Goal: Transaction & Acquisition: Purchase product/service

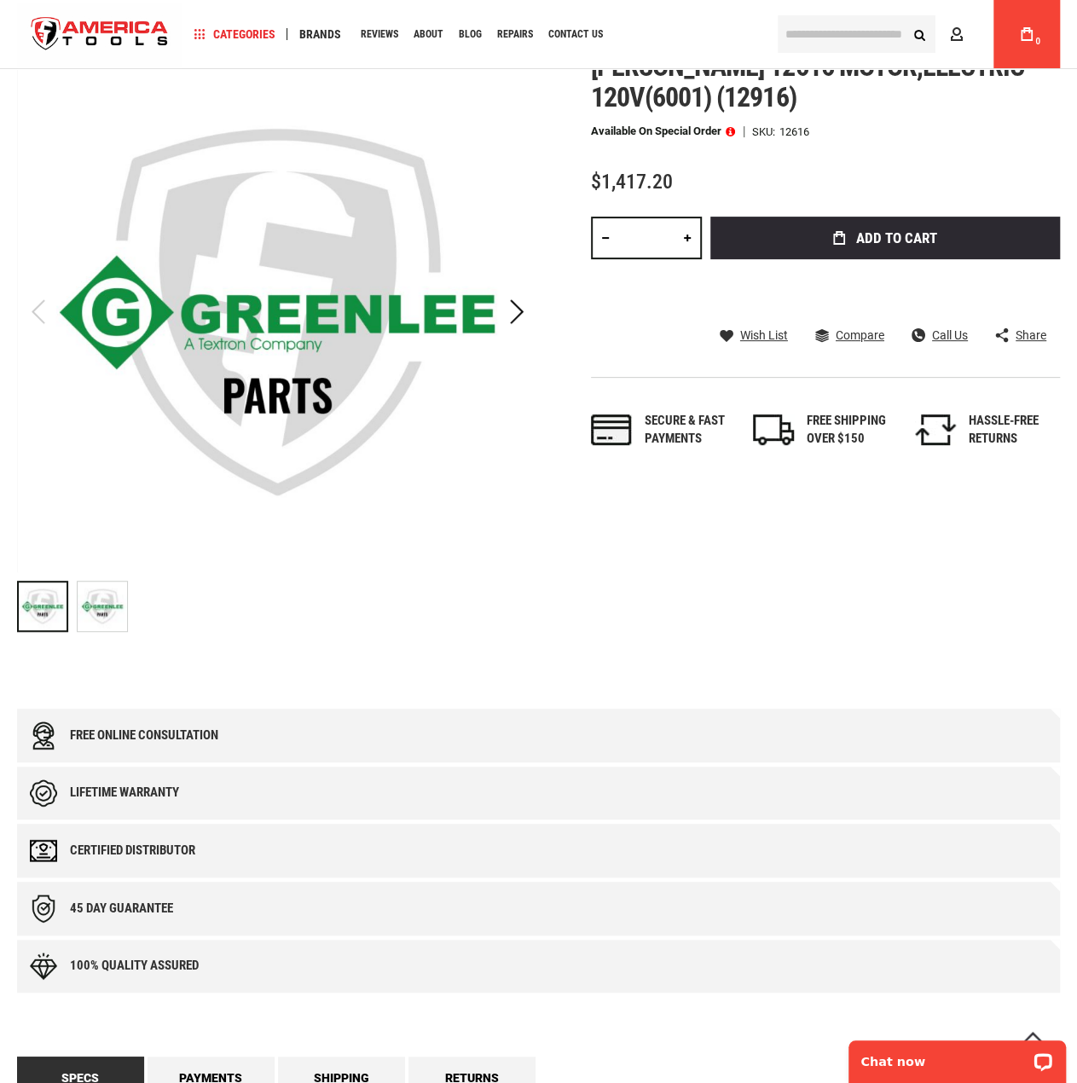
scroll to position [85, 0]
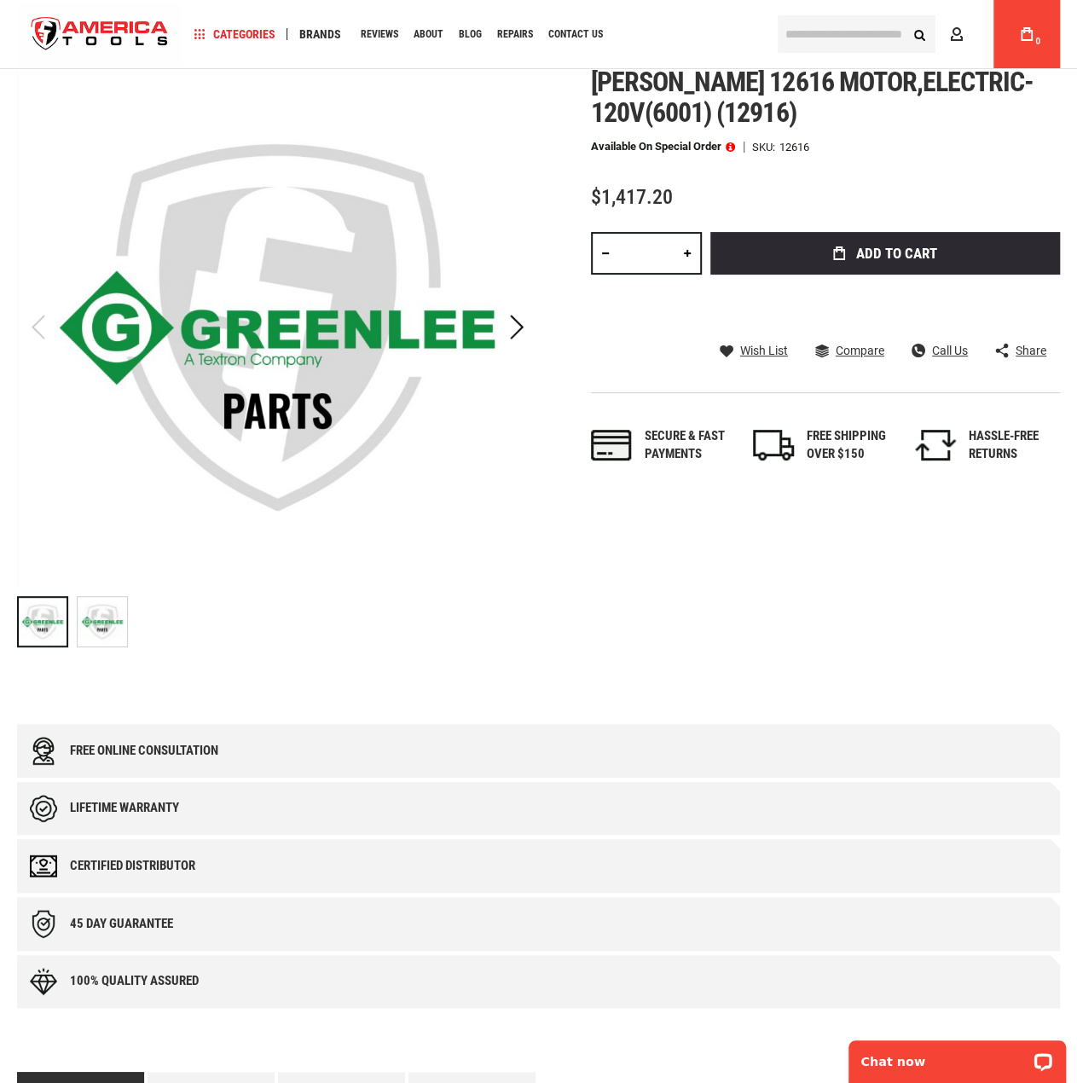
click at [92, 613] on img "Greenlee 12616 MOTOR,ELECTRIC-120V(6001) (12916)" at bounding box center [102, 621] width 49 height 49
click at [70, 613] on div "Greenlee 12616 MOTOR,ELECTRIC-120V(6001) (12916)" at bounding box center [47, 621] width 60 height 68
click at [856, 33] on input "text" at bounding box center [857, 34] width 158 height 38
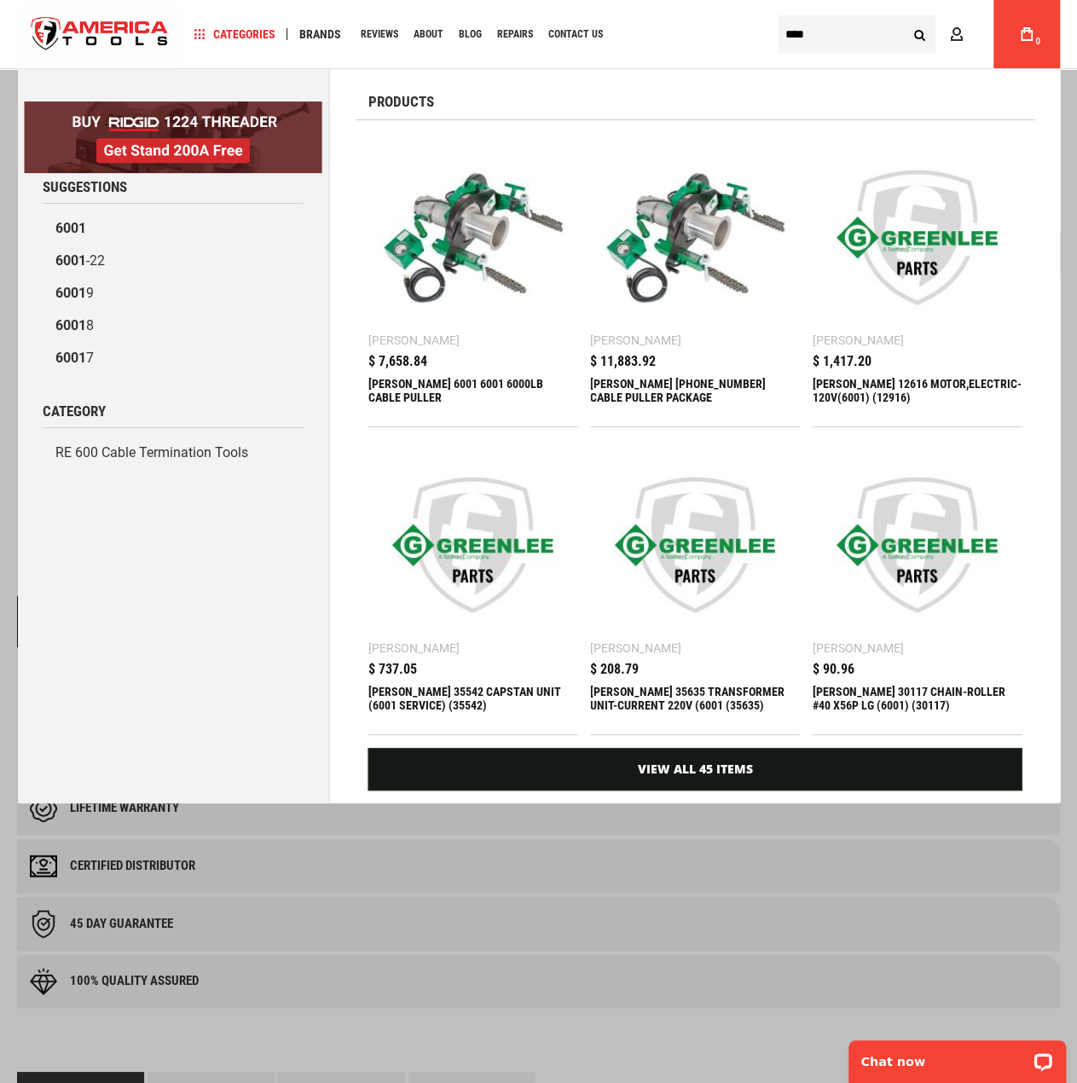
type input "****"
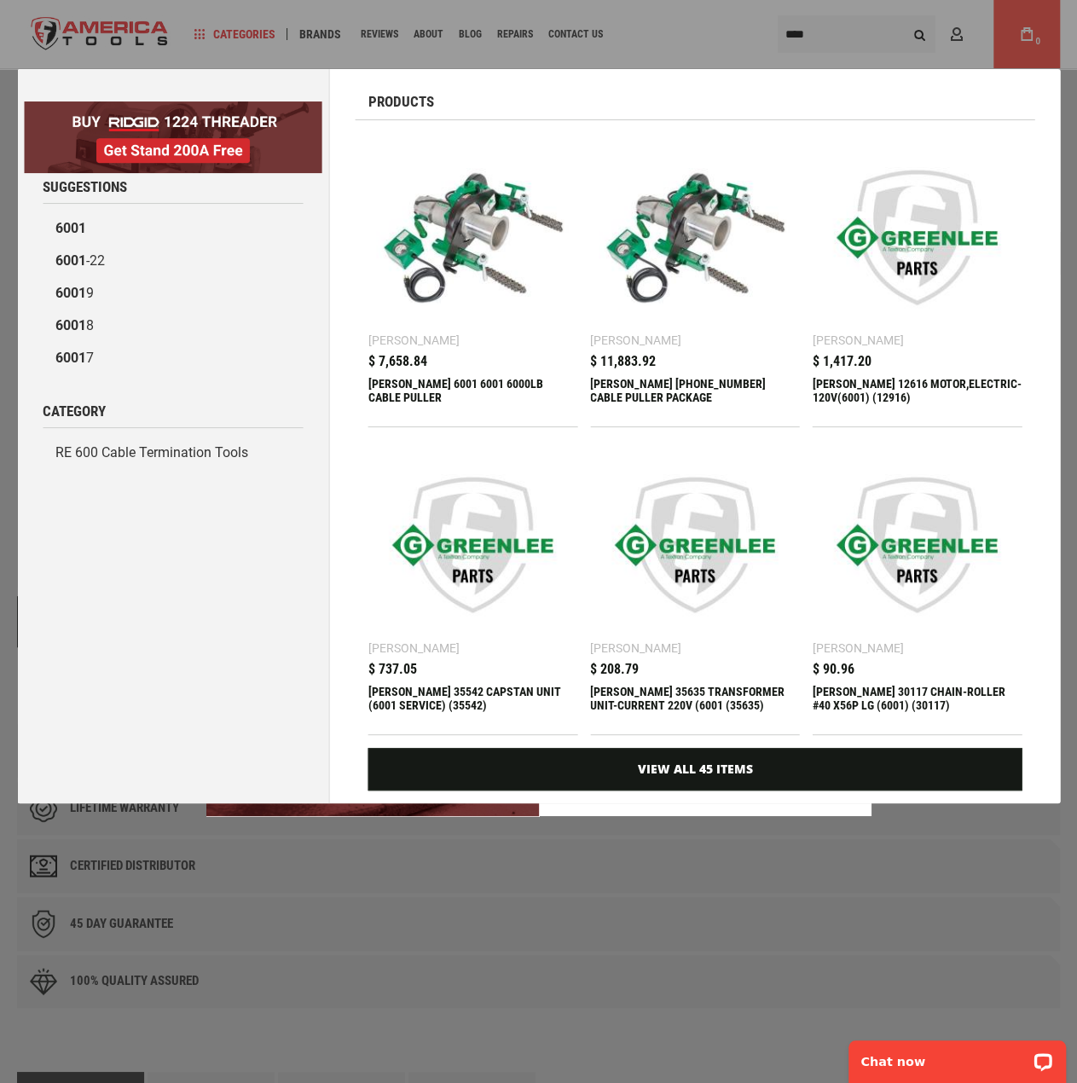
click at [895, 316] on img at bounding box center [917, 238] width 192 height 192
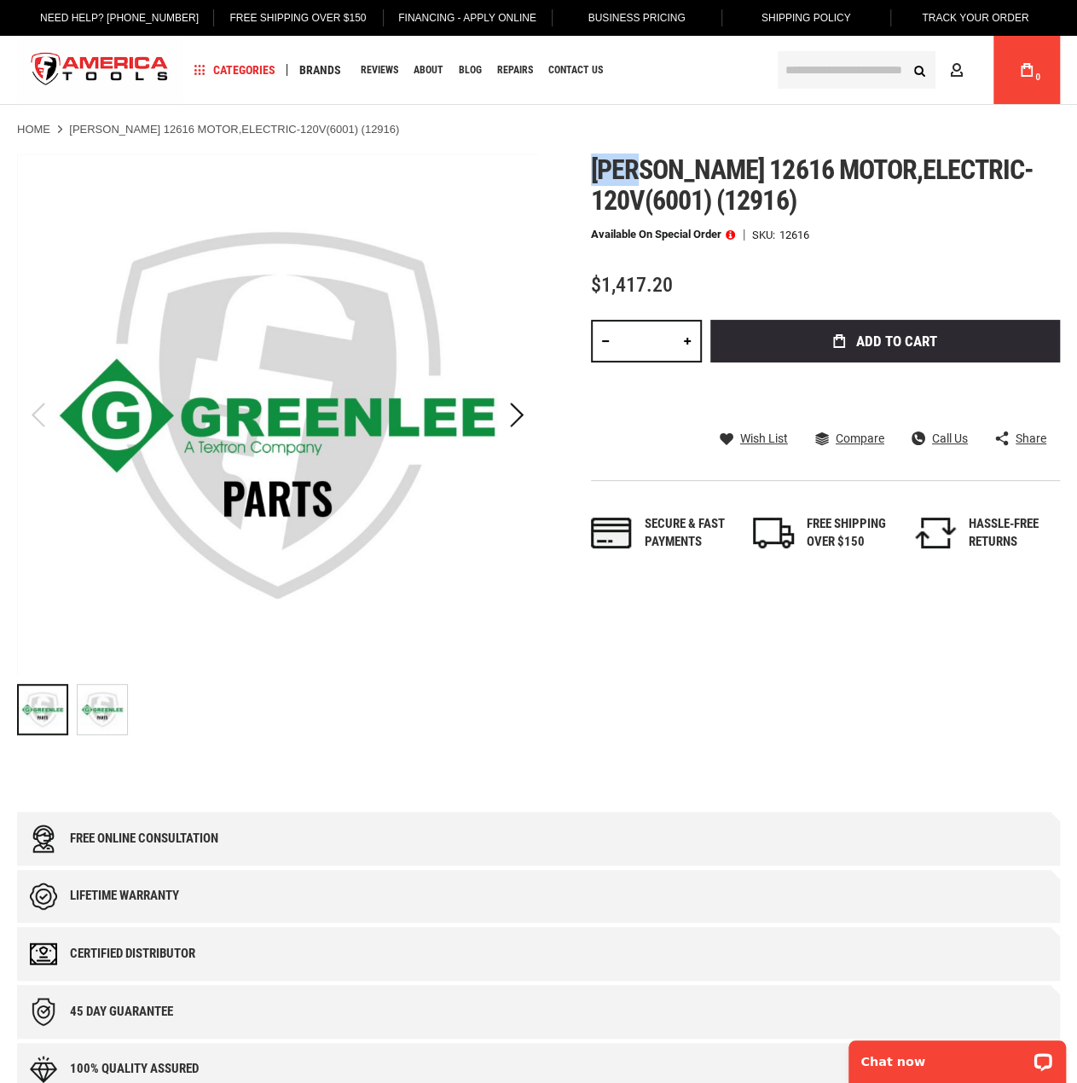
drag, startPoint x: 597, startPoint y: 170, endPoint x: 649, endPoint y: 170, distance: 52.0
click at [649, 170] on span "[PERSON_NAME] 12616 motor,electric-120v(6001) (12916)" at bounding box center [812, 184] width 443 height 63
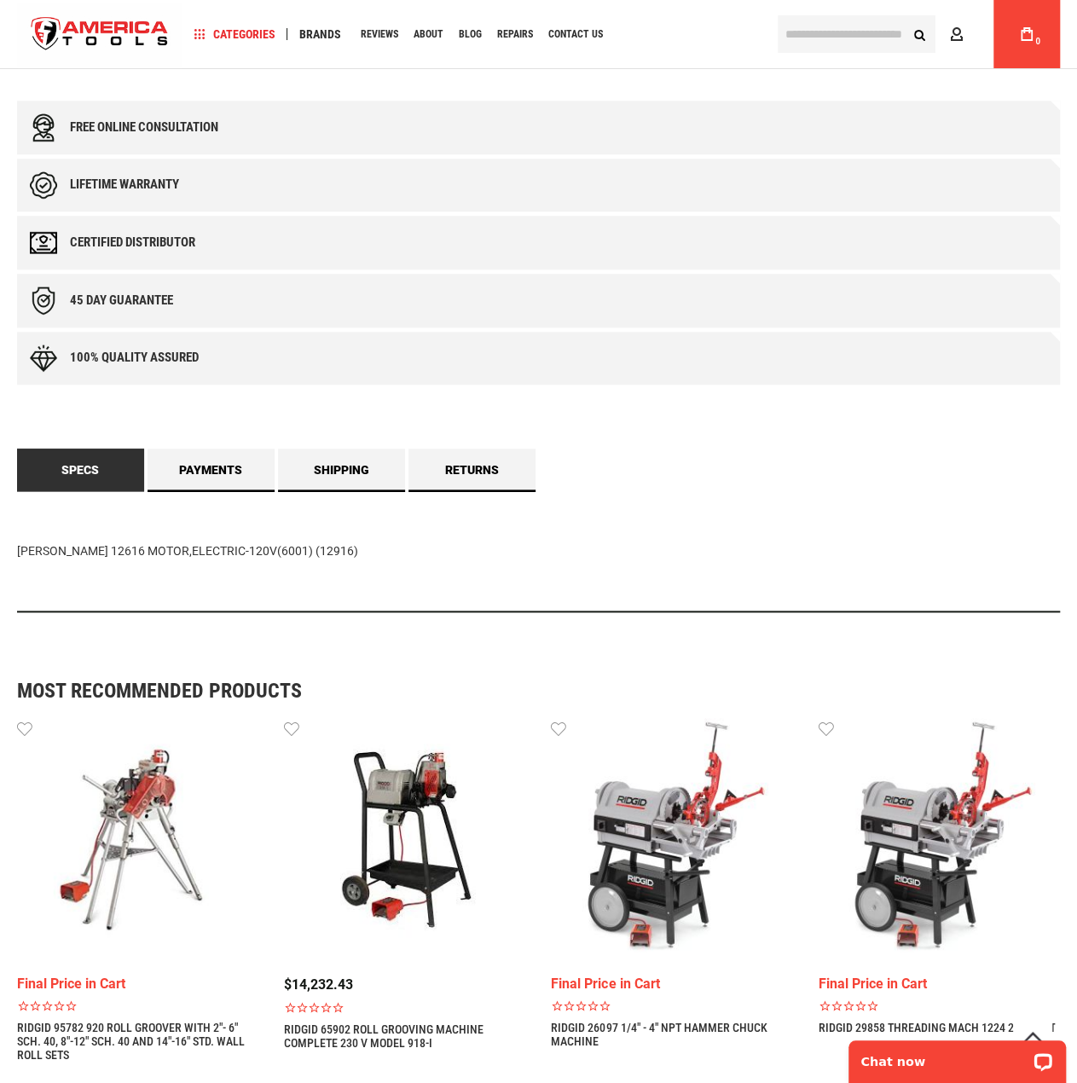
scroll to position [682, 0]
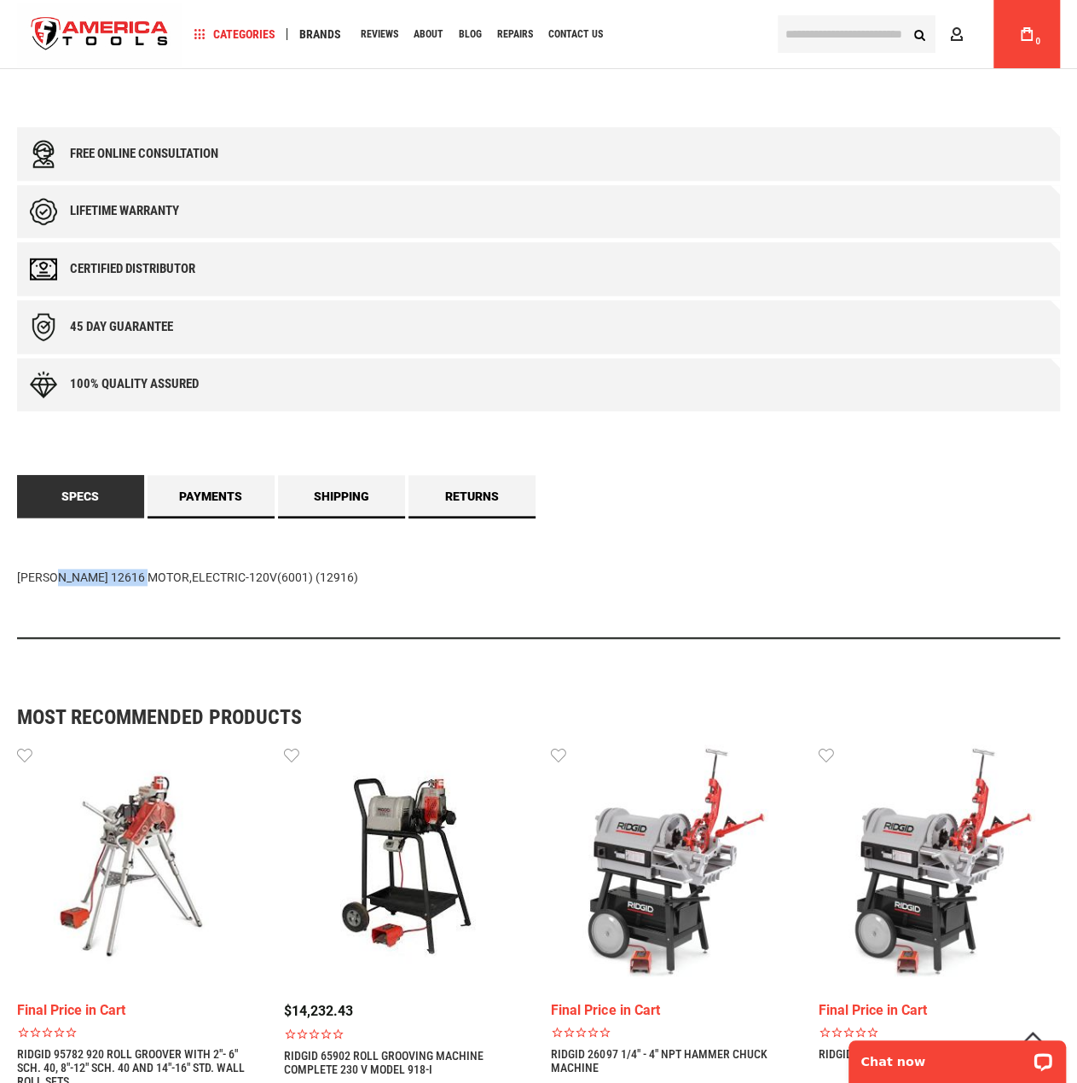
drag, startPoint x: 97, startPoint y: 574, endPoint x: 14, endPoint y: 576, distance: 83.6
click at [14, 576] on main "Skip to the end of the images gallery Skip to the beginning of the images galle…" at bounding box center [538, 450] width 1077 height 1994
copy div "Greenlee 12616"
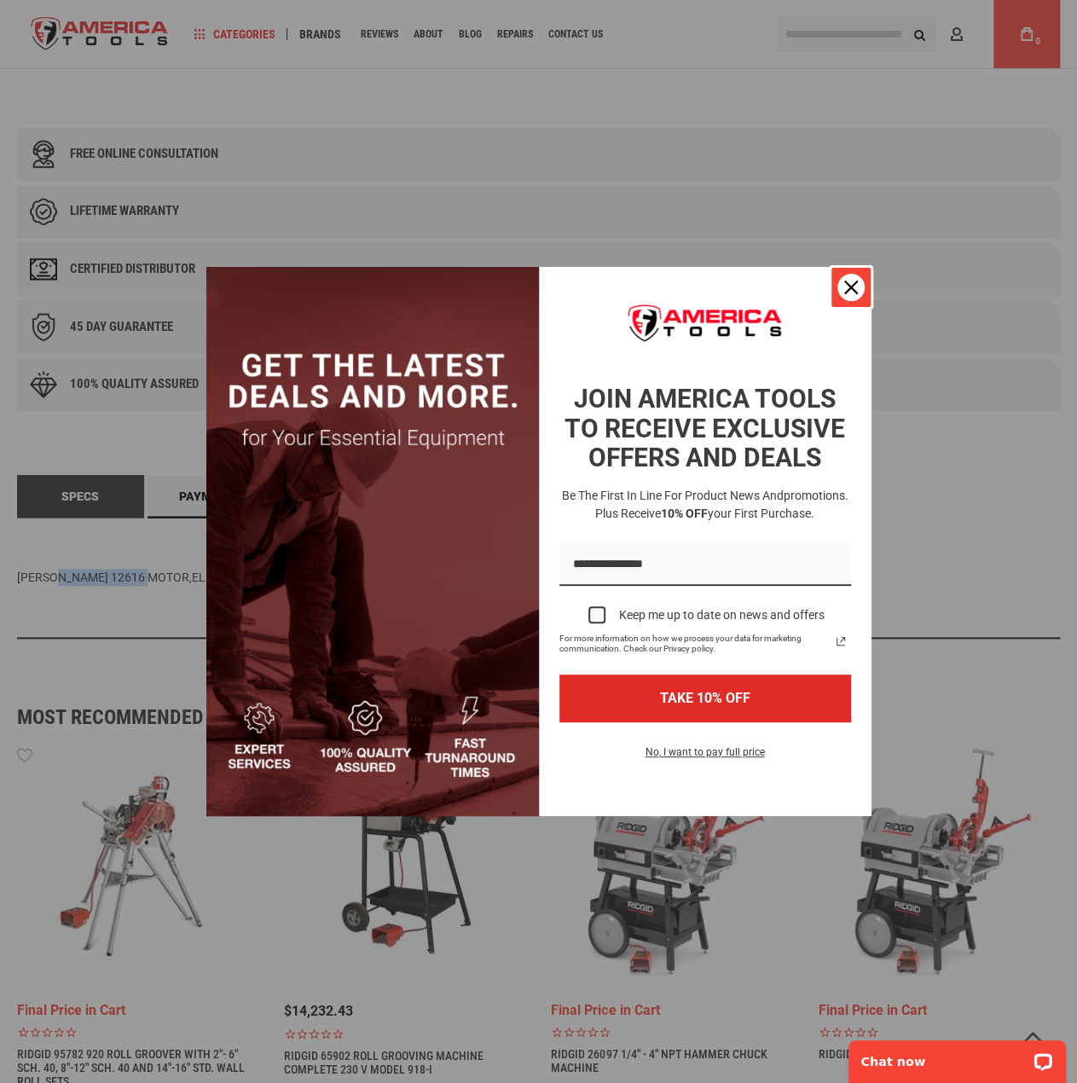
click at [853, 285] on icon "close icon" at bounding box center [851, 288] width 14 height 14
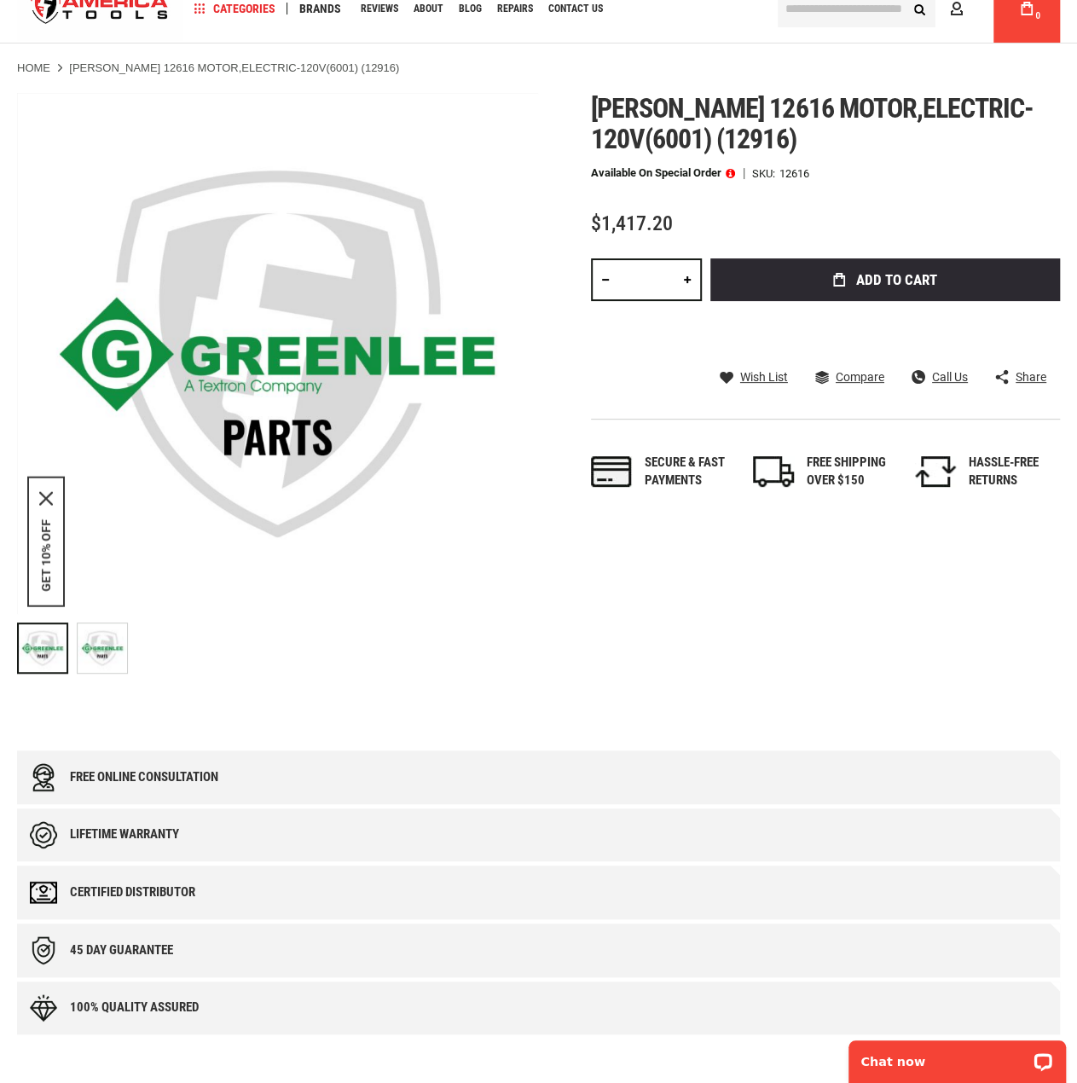
scroll to position [0, 0]
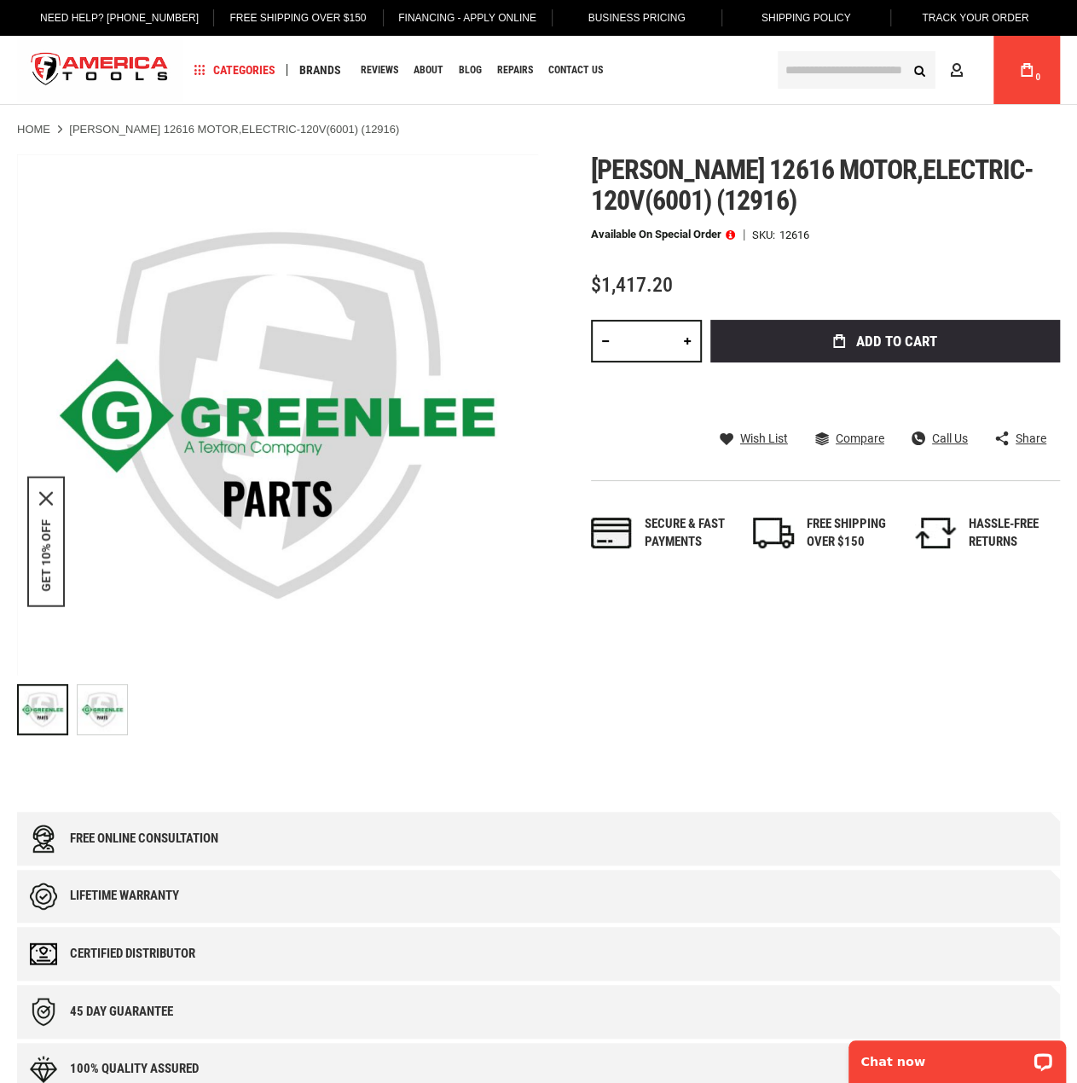
click at [731, 234] on span at bounding box center [730, 235] width 9 height 12
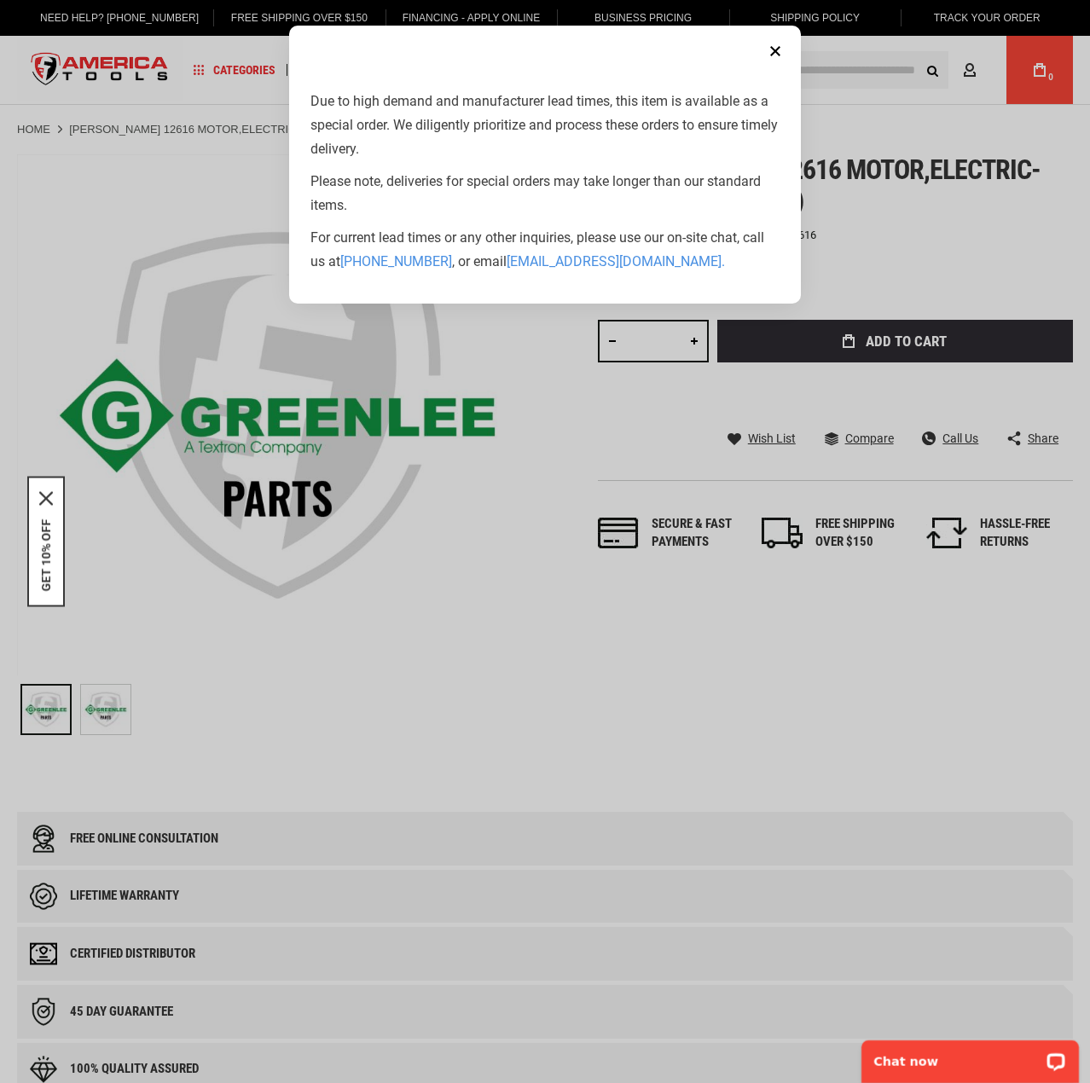
click at [777, 42] on button "Close" at bounding box center [775, 51] width 34 height 34
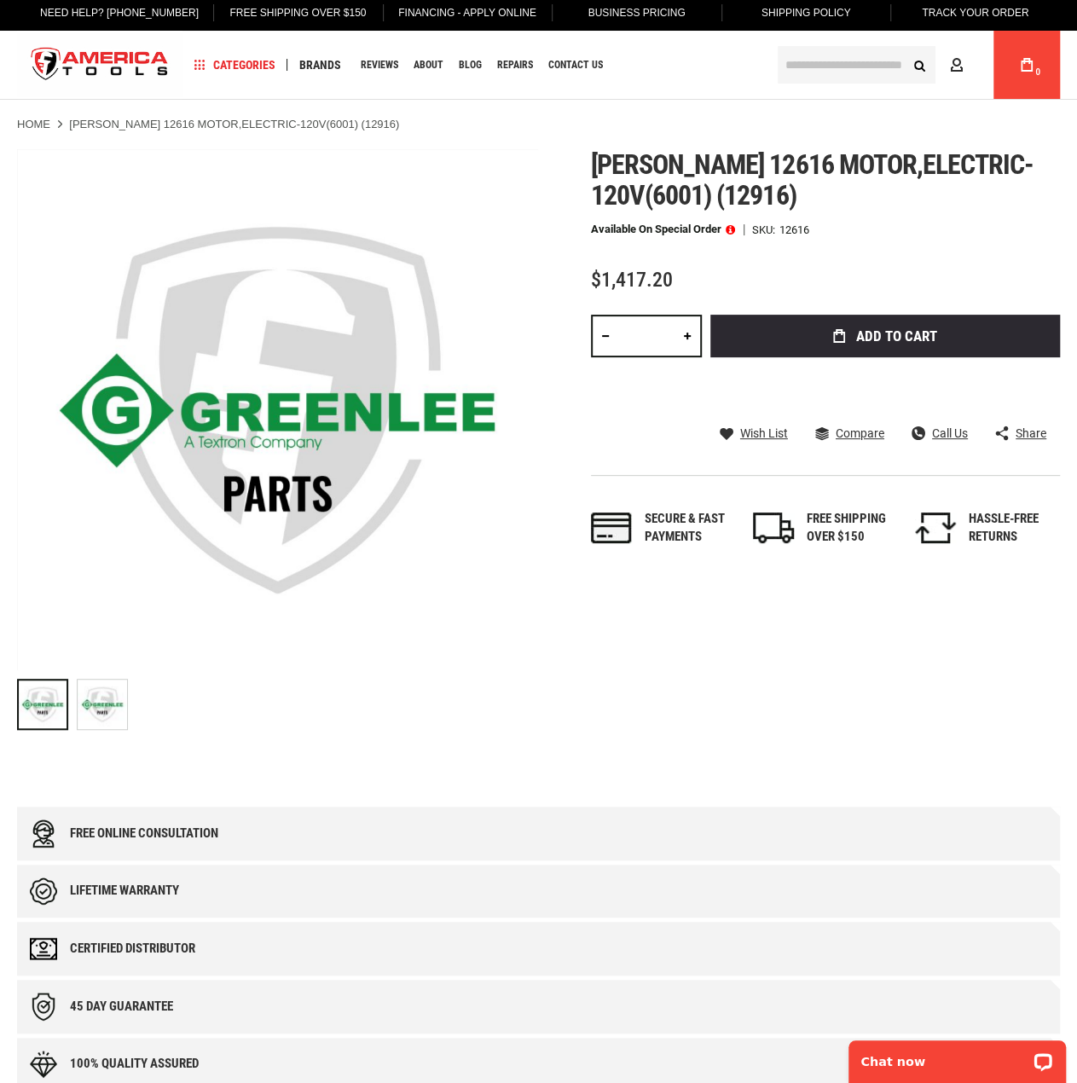
scroll to position [85, 0]
